Goal: Transaction & Acquisition: Download file/media

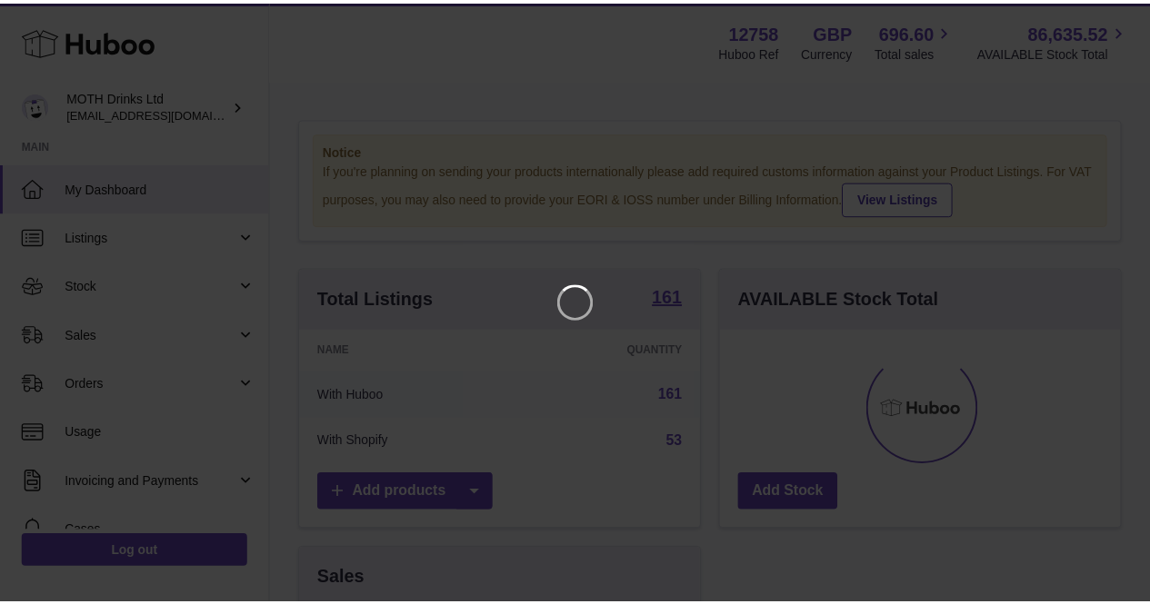
scroll to position [284, 405]
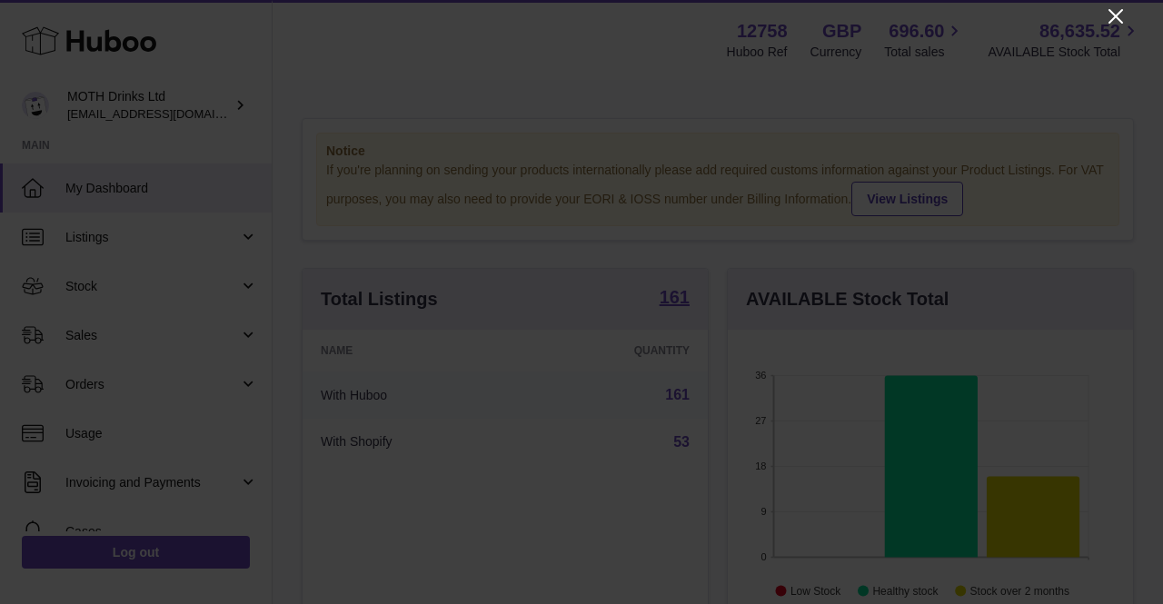
click at [1110, 26] on icon "Close" at bounding box center [1116, 16] width 22 height 22
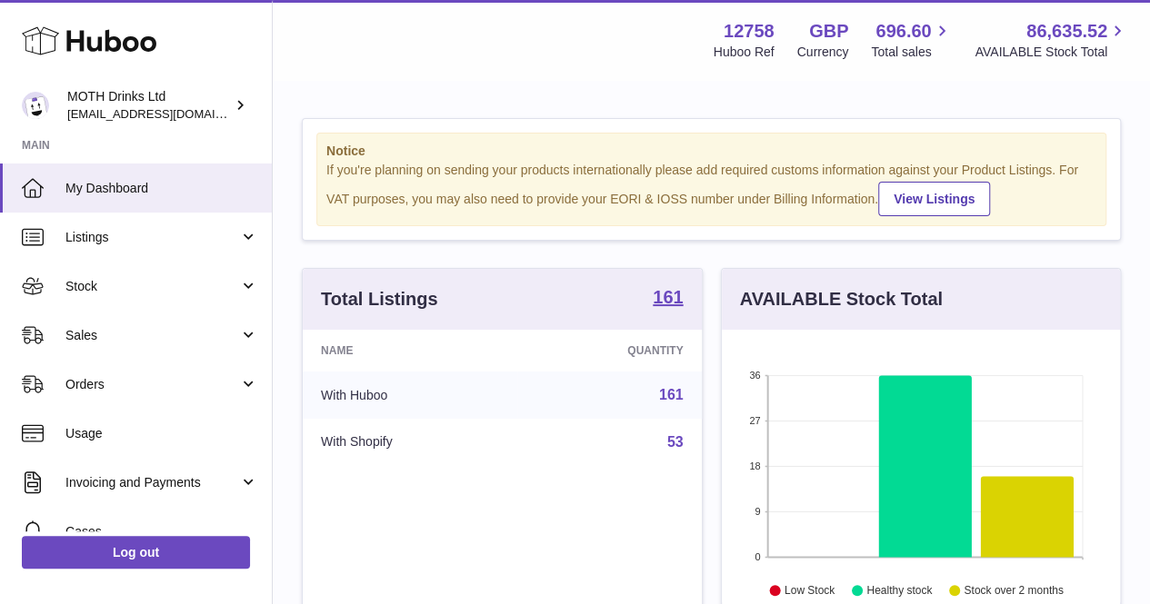
scroll to position [908446, 908329]
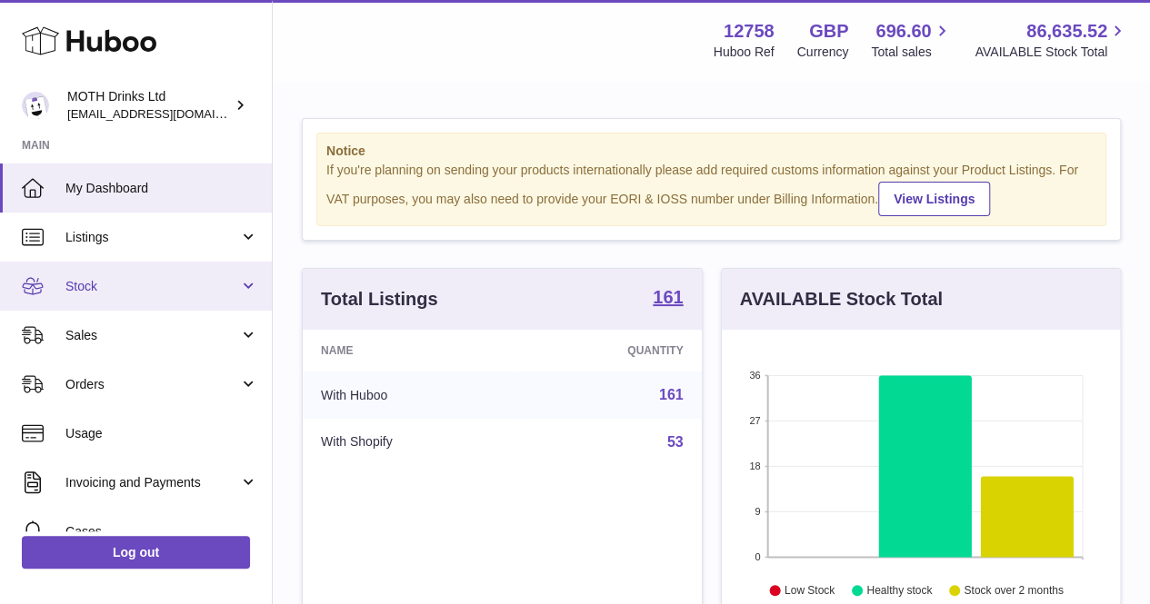
click at [119, 286] on span "Stock" at bounding box center [152, 286] width 174 height 17
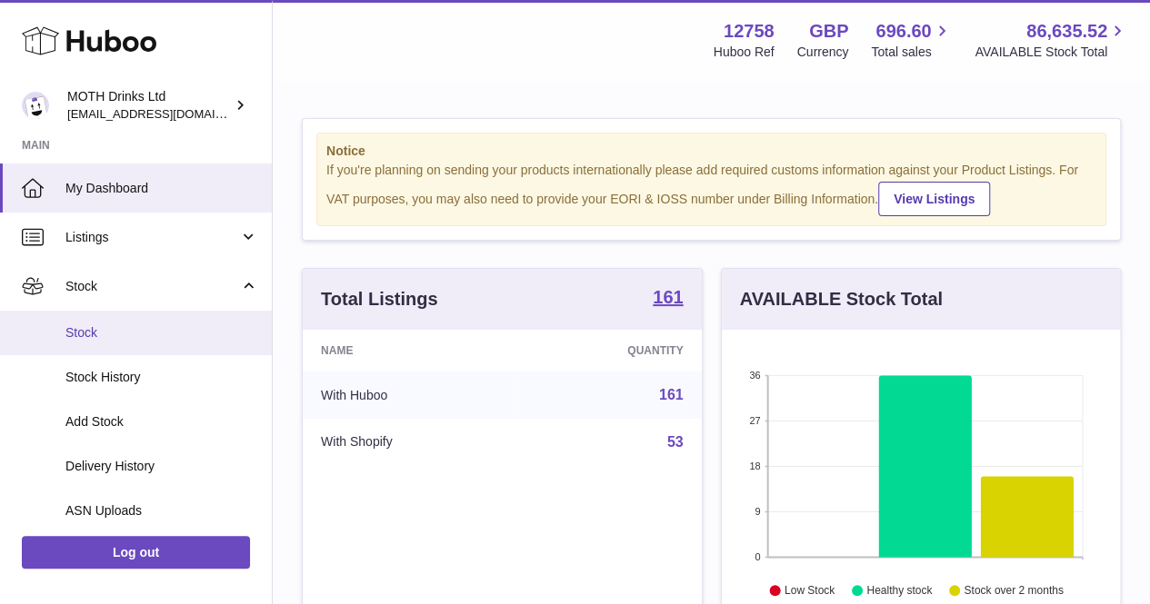
click at [122, 334] on span "Stock" at bounding box center [161, 332] width 193 height 17
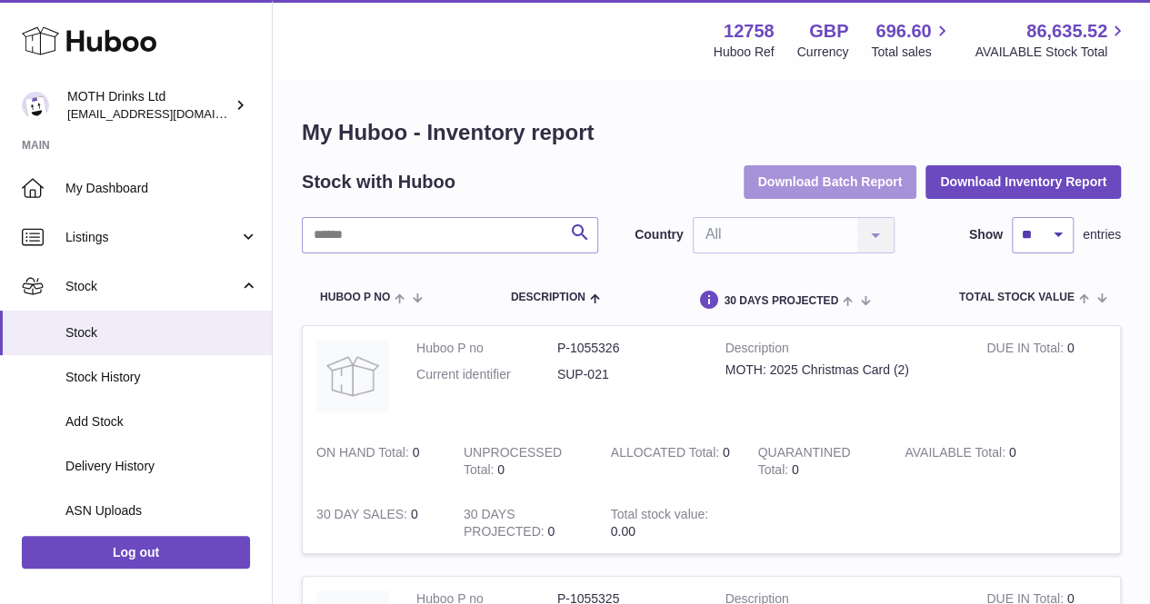
click at [774, 176] on button "Download Batch Report" at bounding box center [830, 181] width 174 height 33
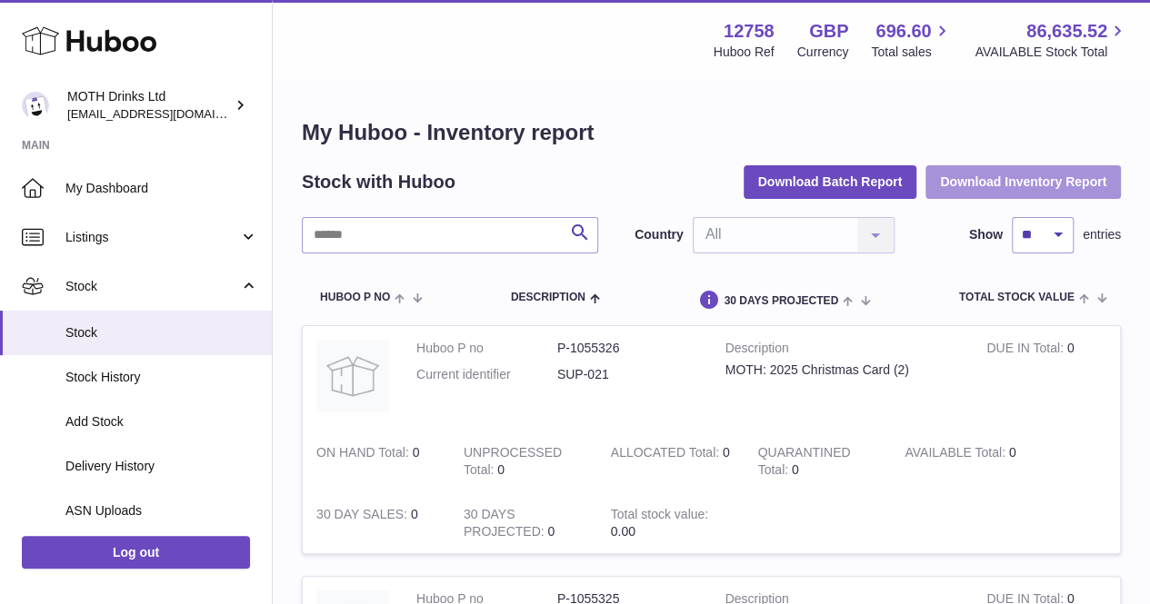
click at [996, 172] on button "Download Inventory Report" at bounding box center [1022, 181] width 195 height 33
